Goal: Information Seeking & Learning: Learn about a topic

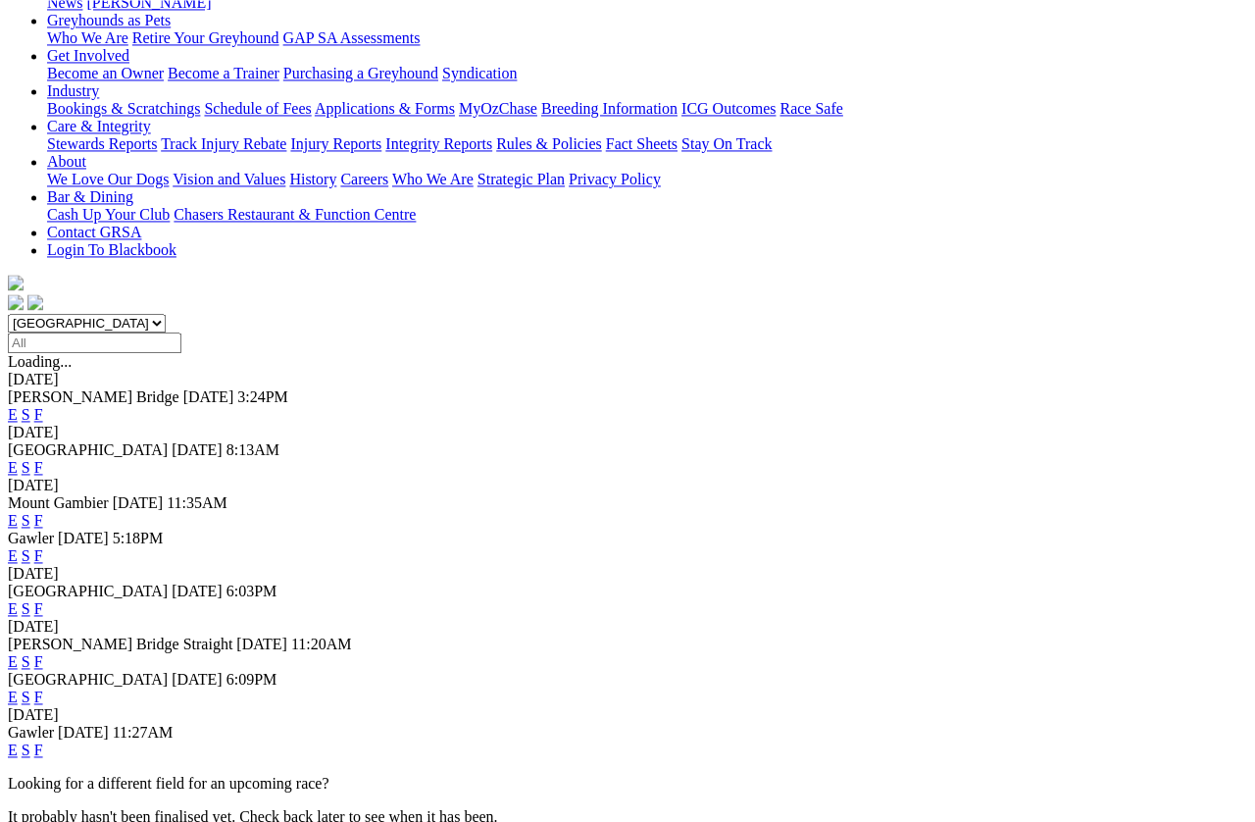
scroll to position [326, 0]
click at [43, 653] on link "F" at bounding box center [38, 661] width 9 height 17
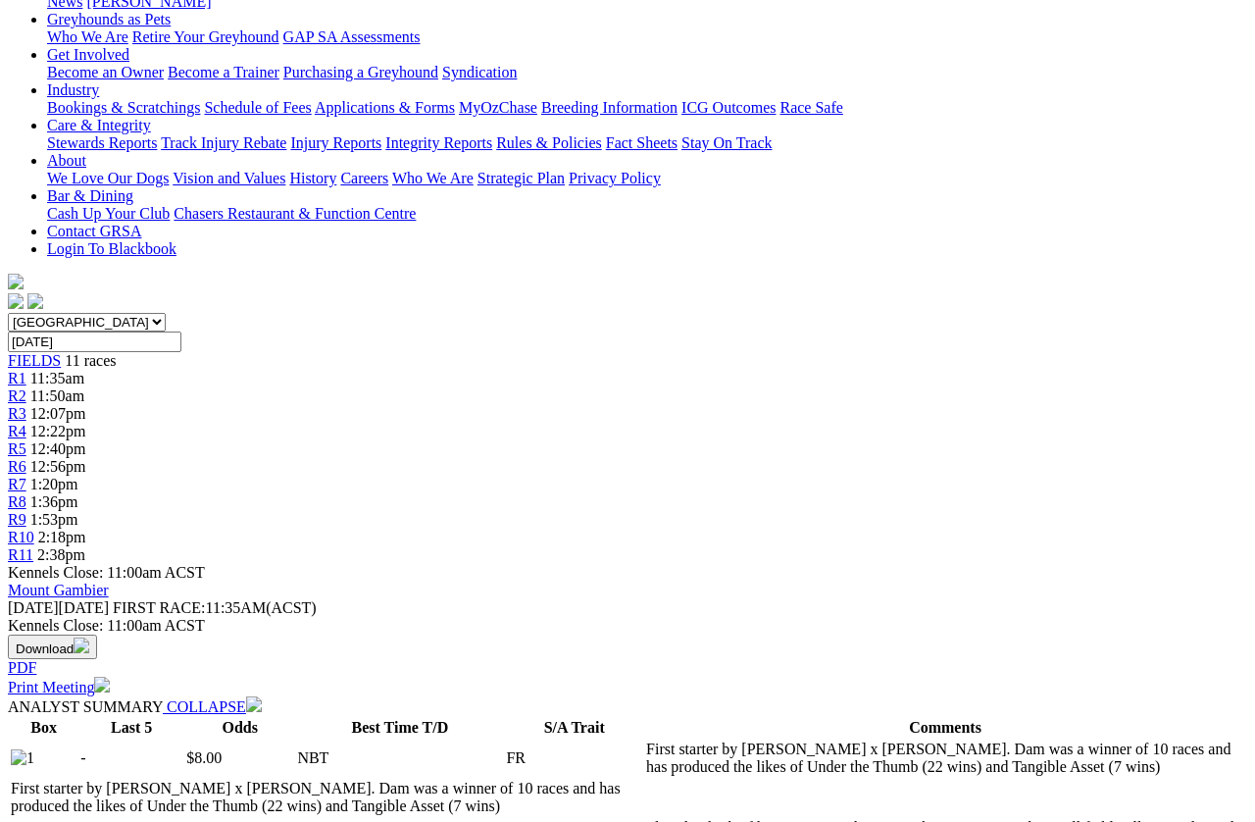
scroll to position [325, 0]
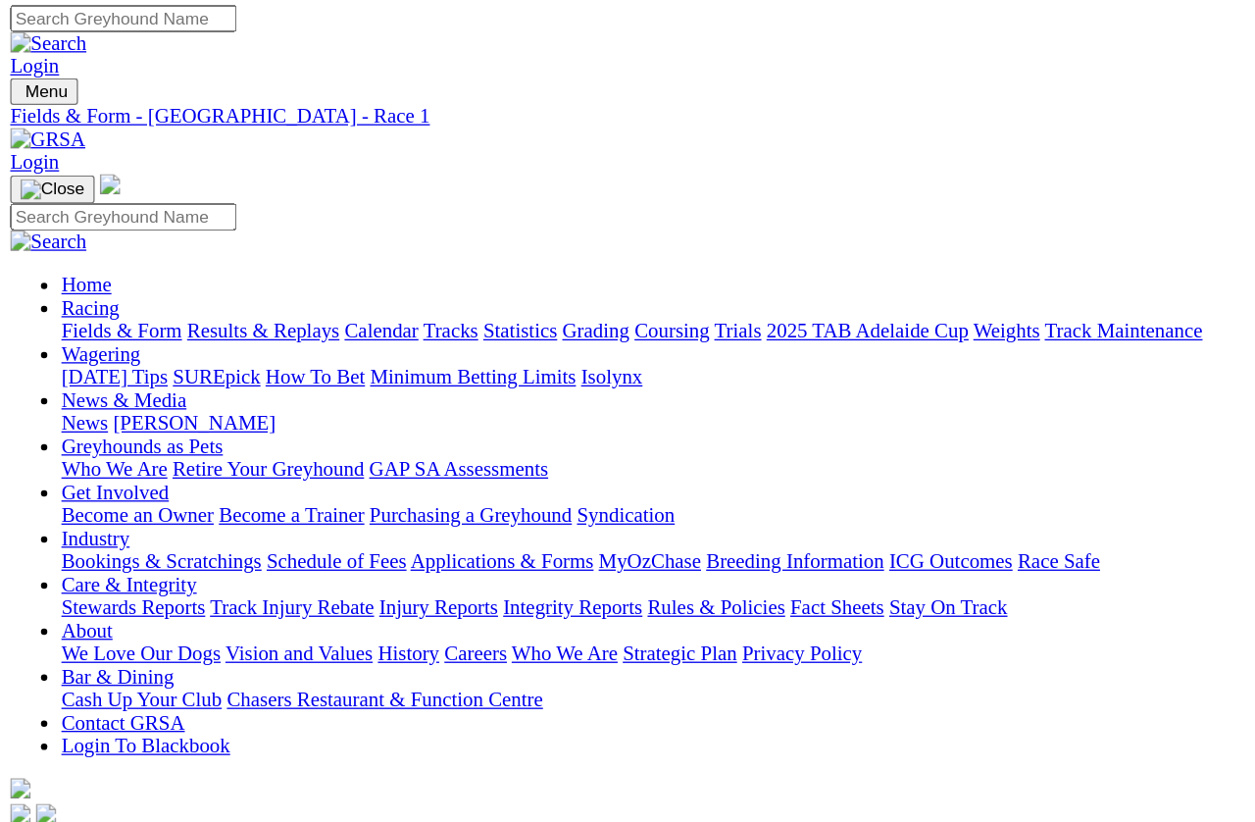
scroll to position [0, 0]
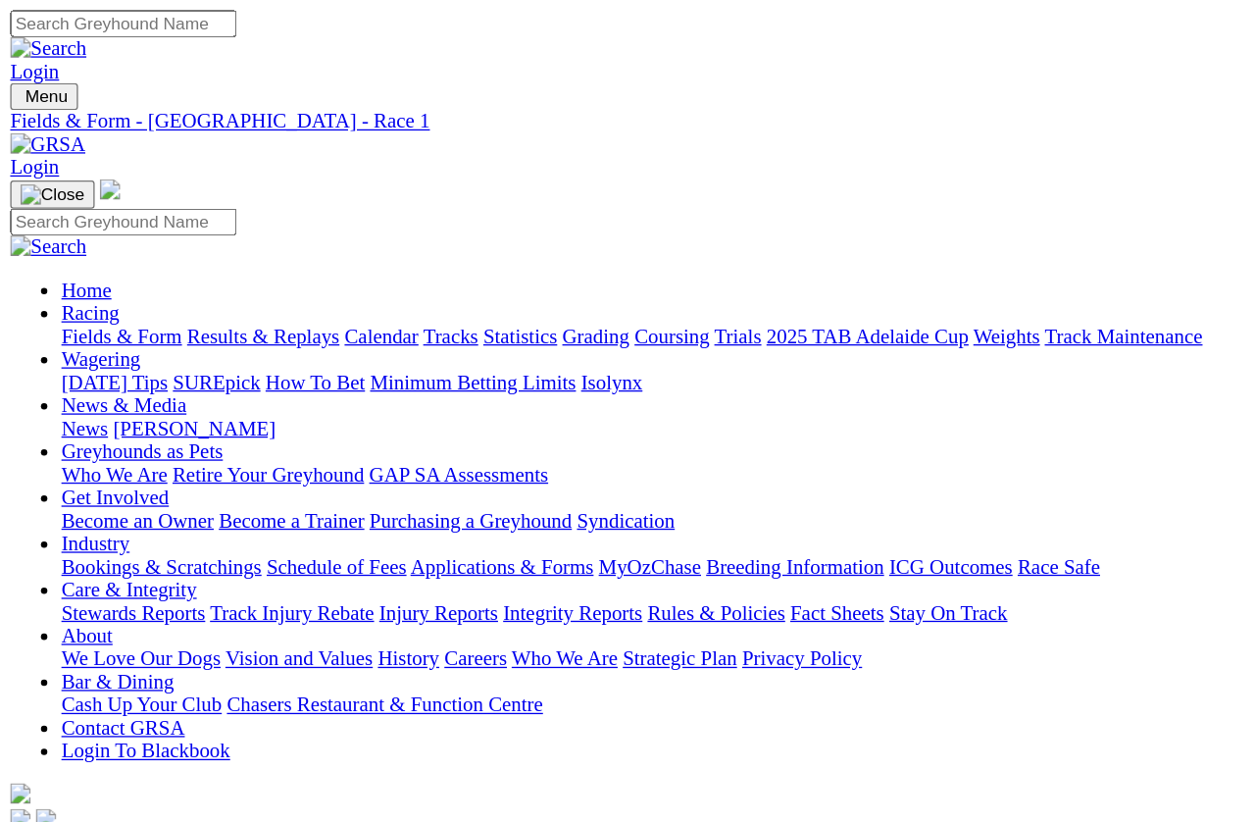
click at [84, 714] on span "11:50am" at bounding box center [57, 722] width 54 height 17
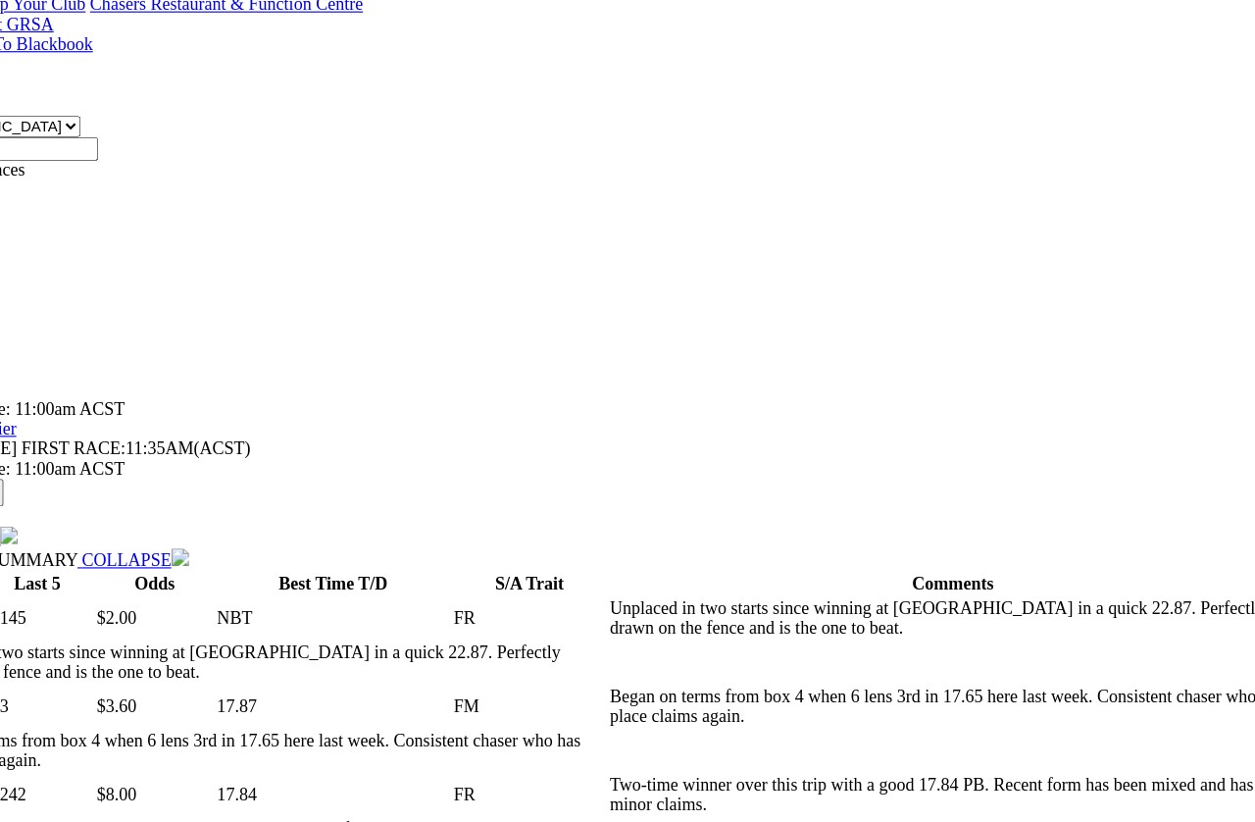
scroll to position [528, 0]
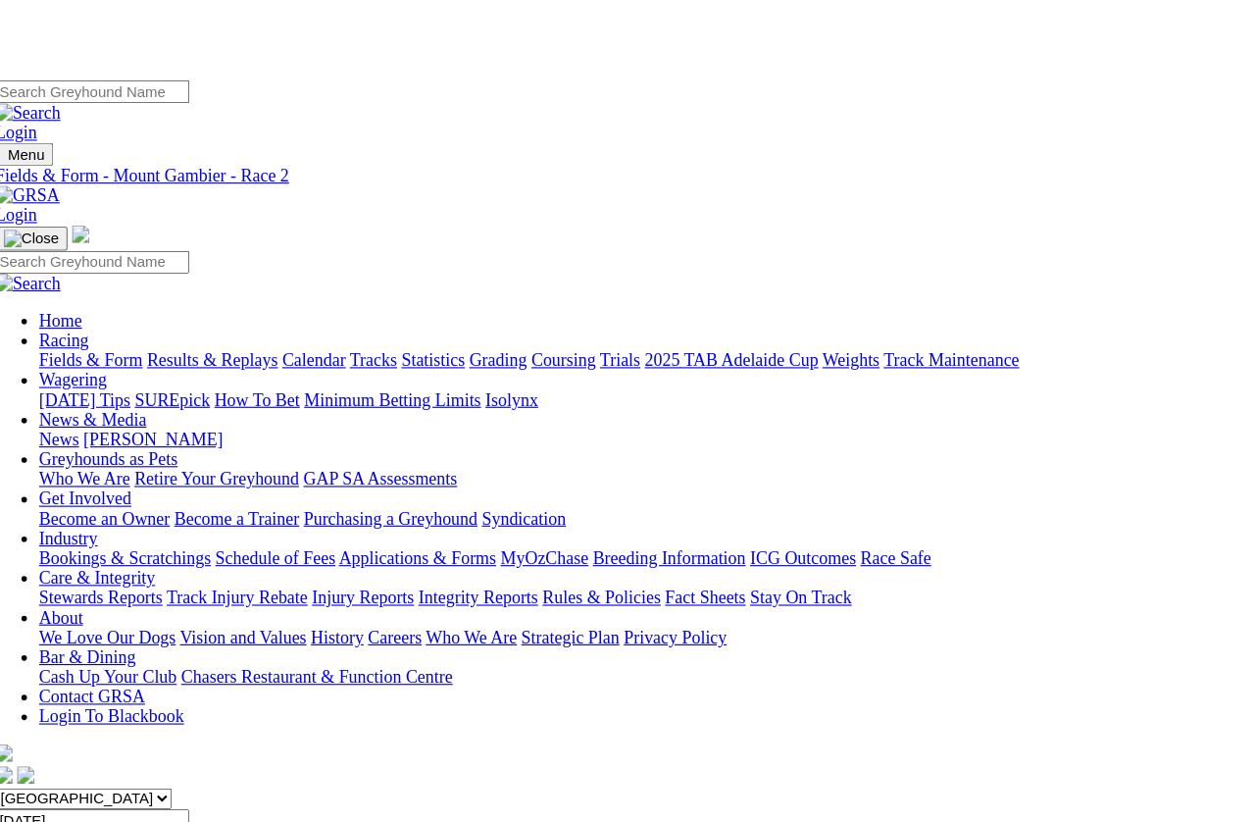
scroll to position [0, 0]
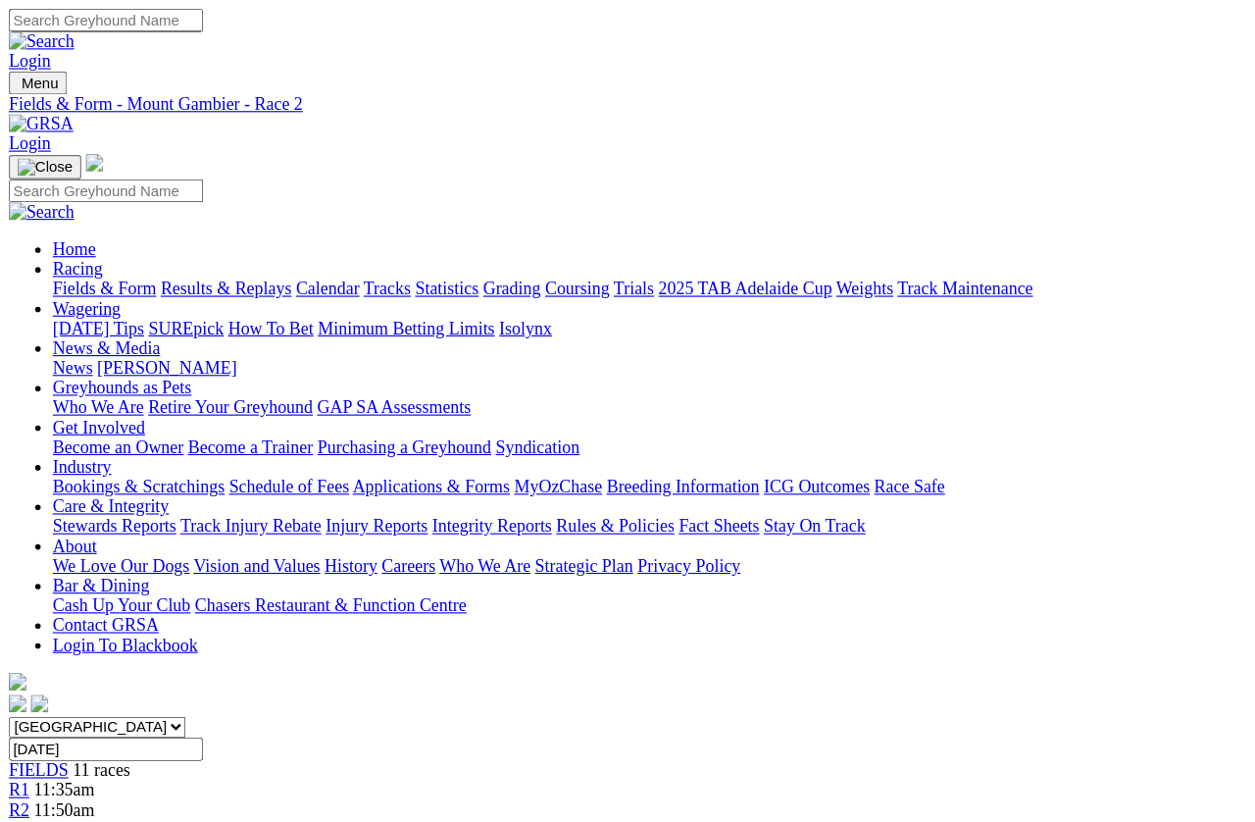
click at [26, 732] on span "R3" at bounding box center [17, 740] width 19 height 17
